Goal: Transaction & Acquisition: Purchase product/service

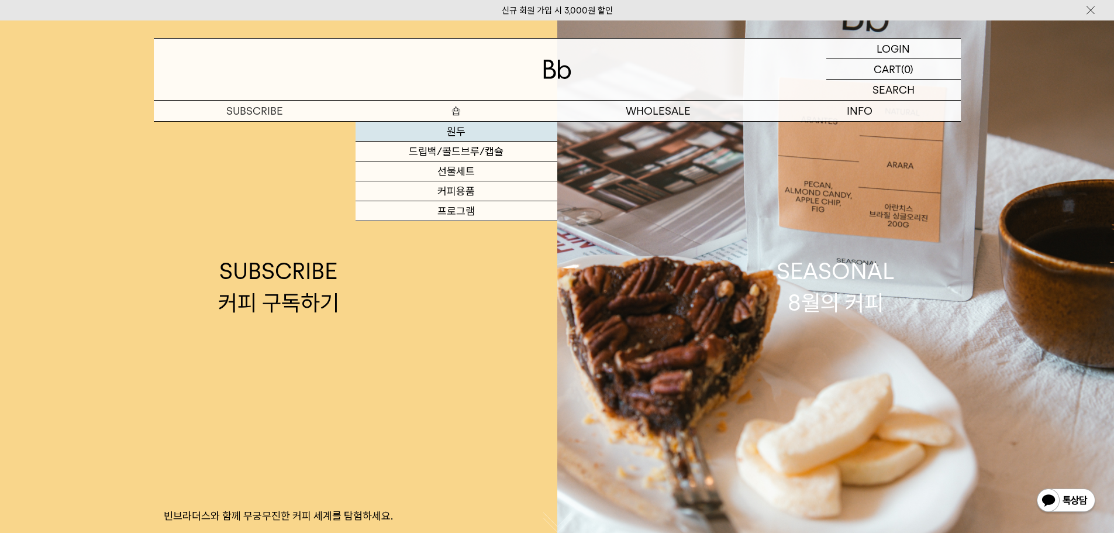
click at [494, 136] on link "원두" at bounding box center [457, 132] width 202 height 20
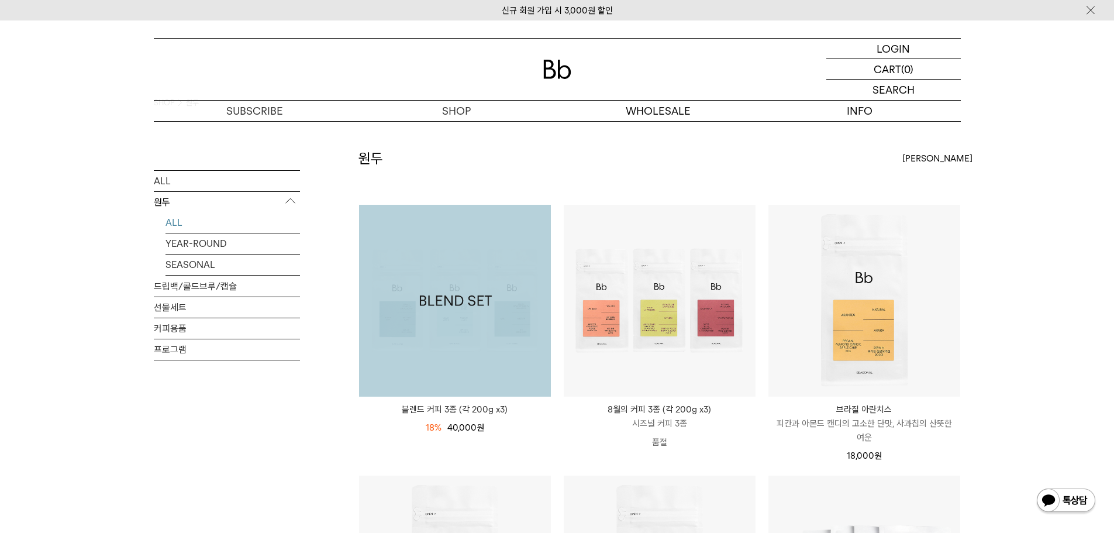
scroll to position [59, 0]
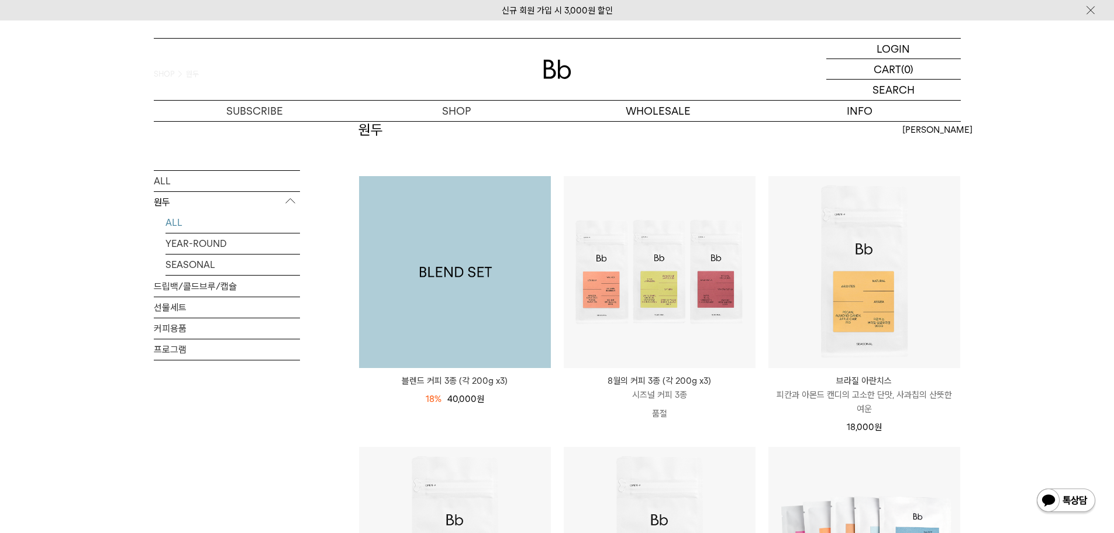
click at [487, 275] on img at bounding box center [455, 272] width 192 height 192
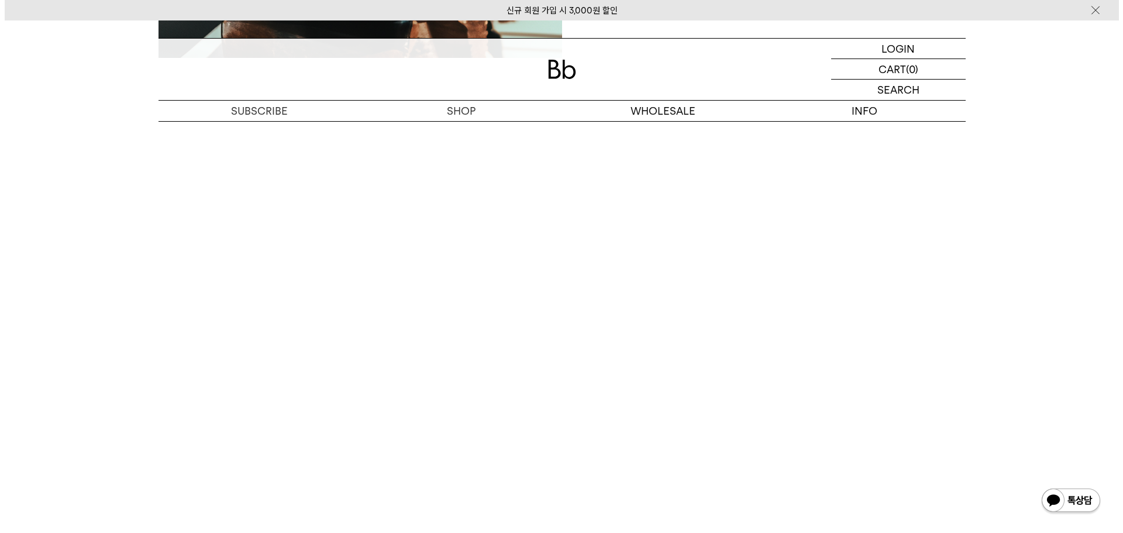
scroll to position [3569, 0]
